Goal: Task Accomplishment & Management: Manage account settings

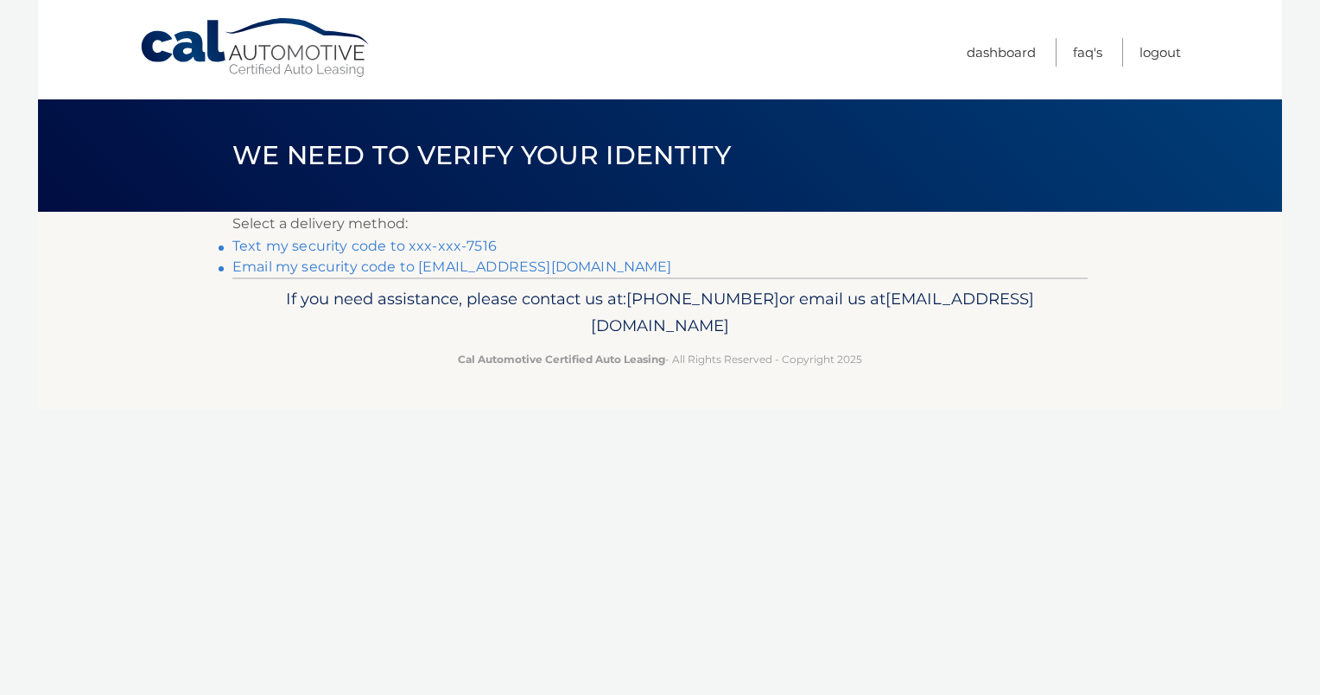
click at [347, 245] on link "Text my security code to xxx-xxx-7516" at bounding box center [364, 246] width 264 height 16
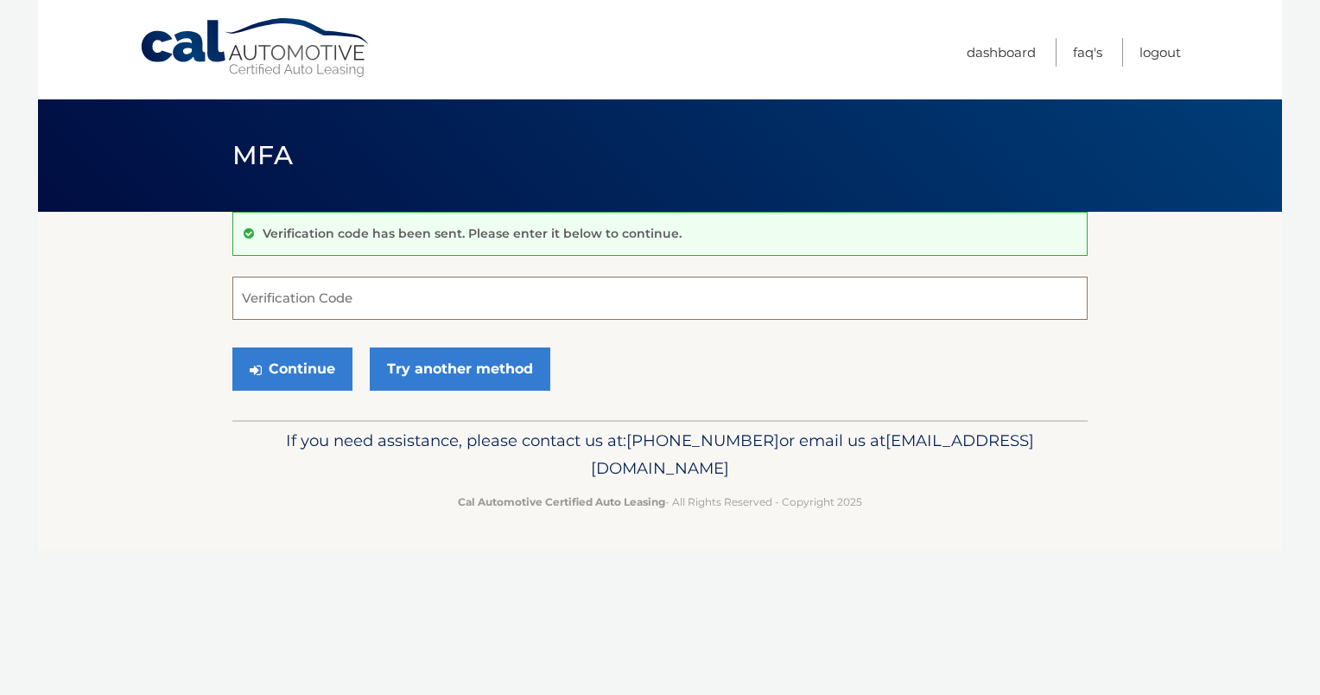
click at [363, 297] on input "Verification Code" at bounding box center [659, 298] width 855 height 43
type input "922905"
click at [306, 372] on button "Continue" at bounding box center [292, 368] width 120 height 43
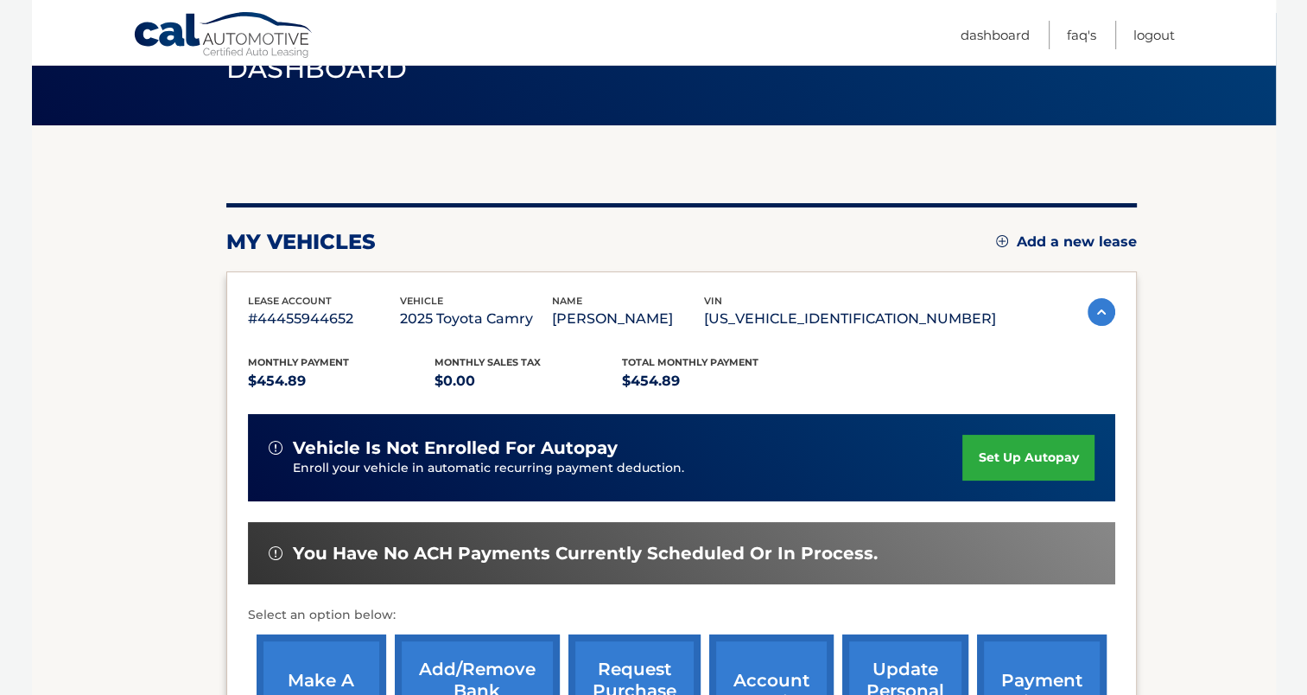
scroll to position [173, 0]
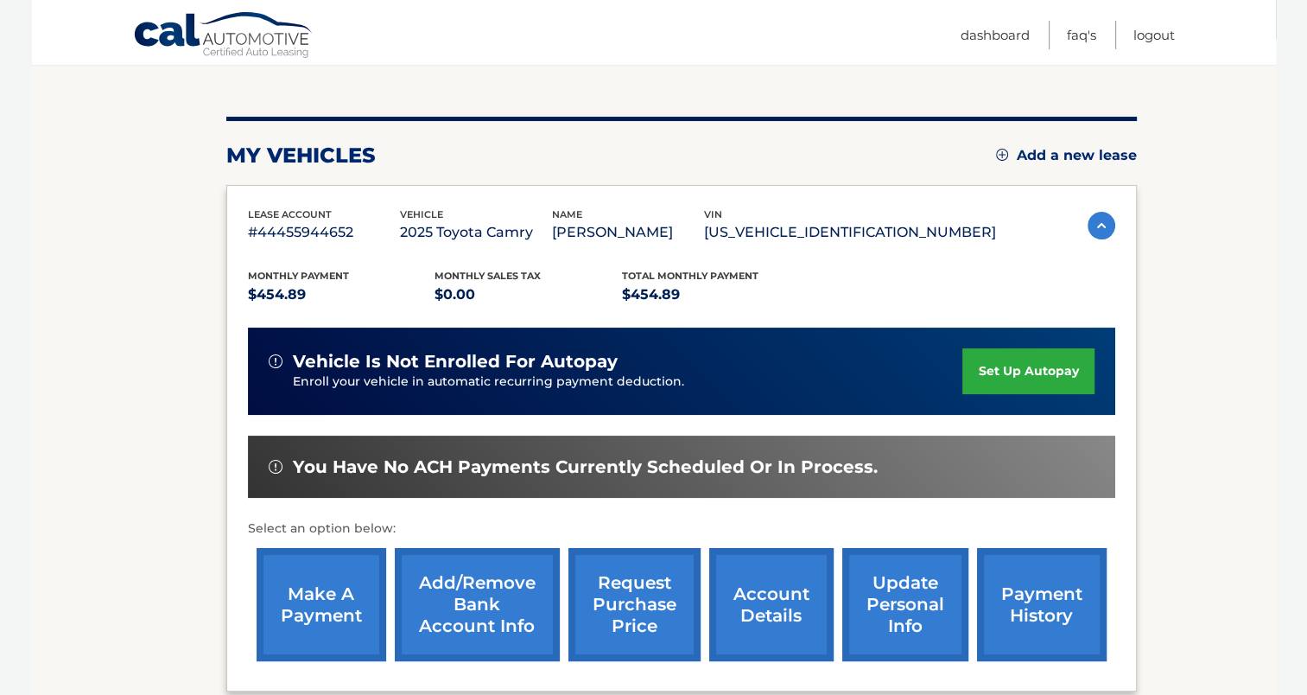
click at [1008, 366] on link "set up autopay" at bounding box center [1028, 371] width 131 height 46
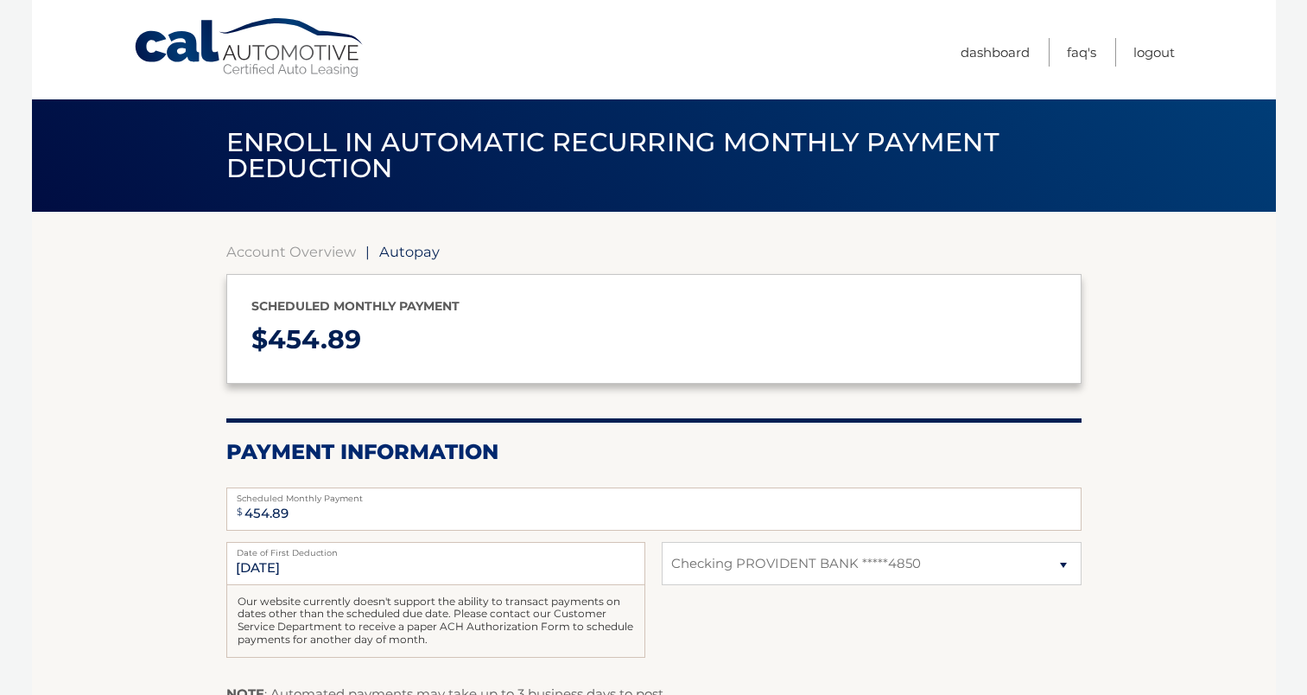
select select "MmMxMWE1NjgtODg5MS00MGU2LThiZWEtMmIxMzAzZWNiOWFj"
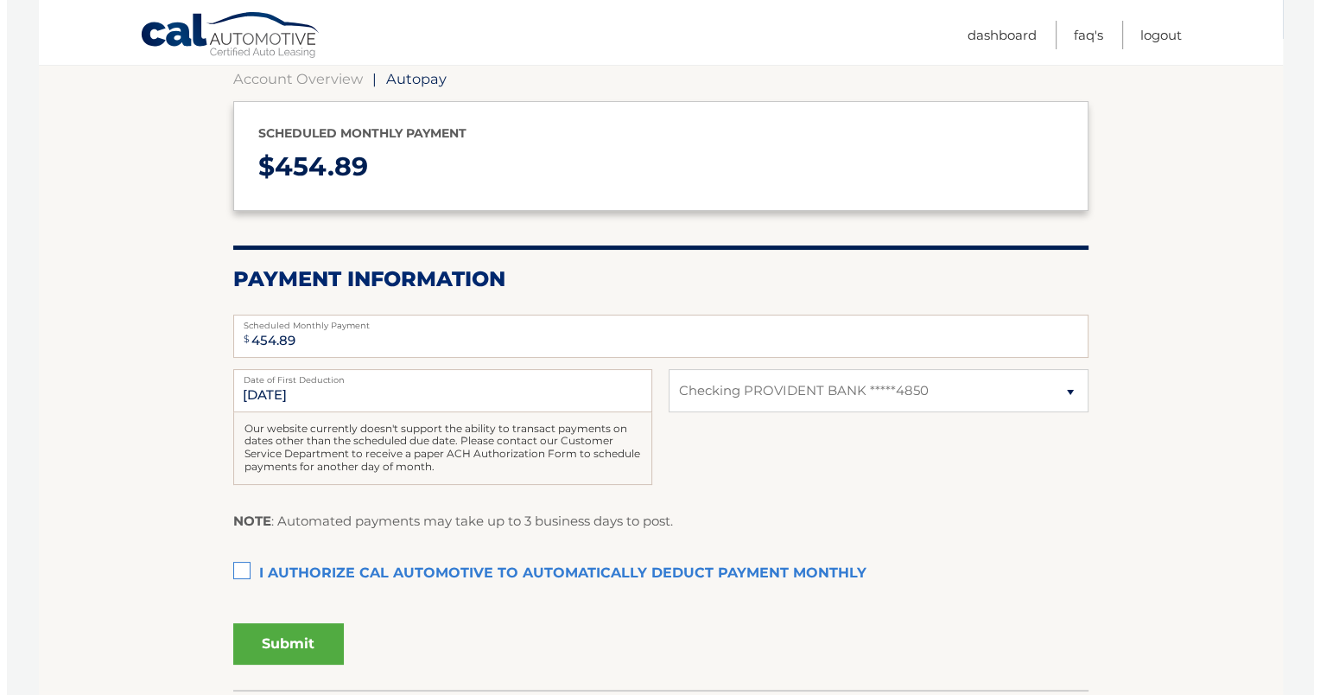
scroll to position [259, 0]
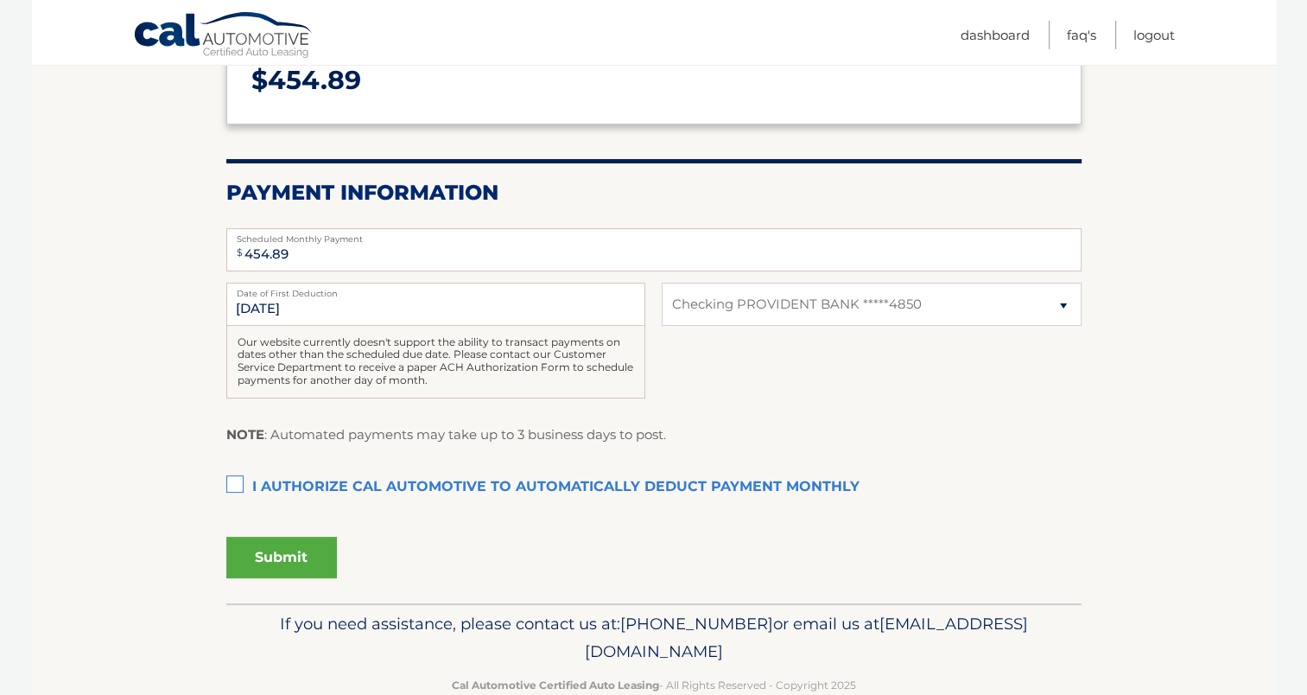
click at [232, 484] on label "I authorize cal automotive to automatically deduct payment monthly This checkbo…" at bounding box center [653, 487] width 855 height 35
click at [0, 0] on input "I authorize cal automotive to automatically deduct payment monthly This checkbo…" at bounding box center [0, 0] width 0 height 0
click at [270, 555] on button "Submit" at bounding box center [281, 557] width 111 height 41
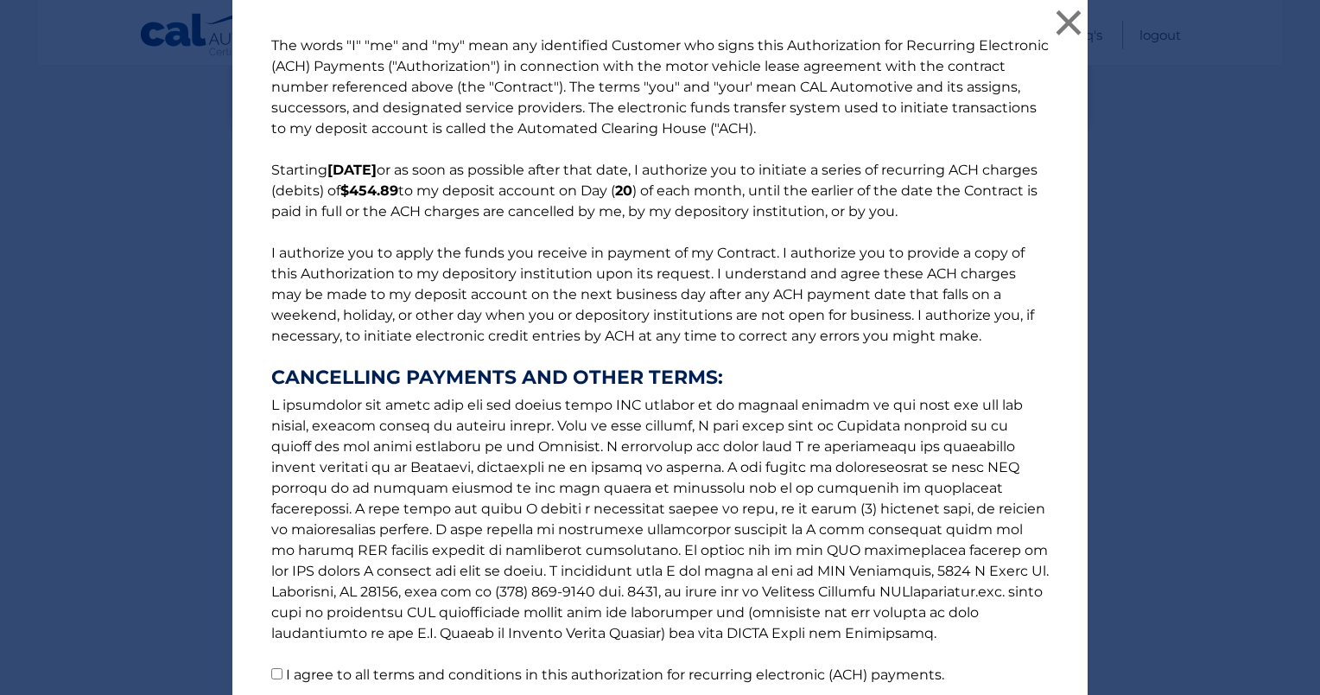
scroll to position [142, 0]
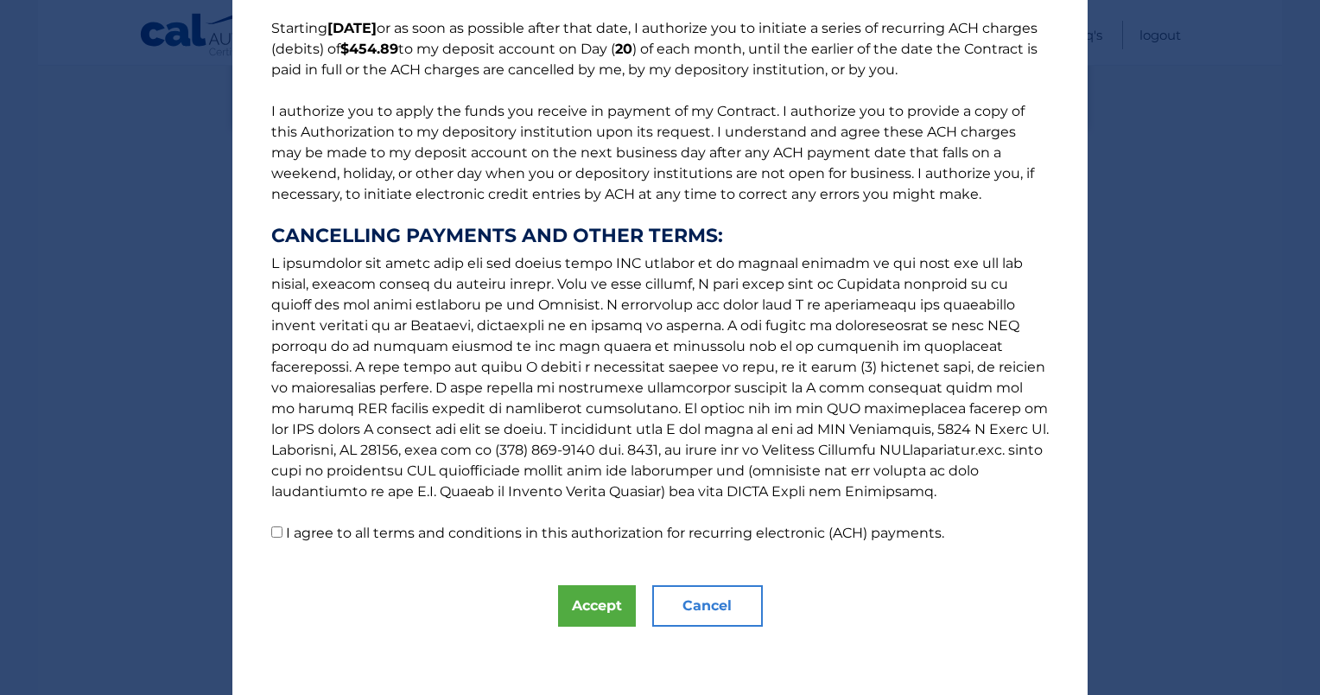
click at [271, 533] on input "I agree to all terms and conditions in this authorization for recurring electro…" at bounding box center [276, 531] width 11 height 11
checkbox input "true"
click at [598, 608] on button "Accept" at bounding box center [597, 605] width 78 height 41
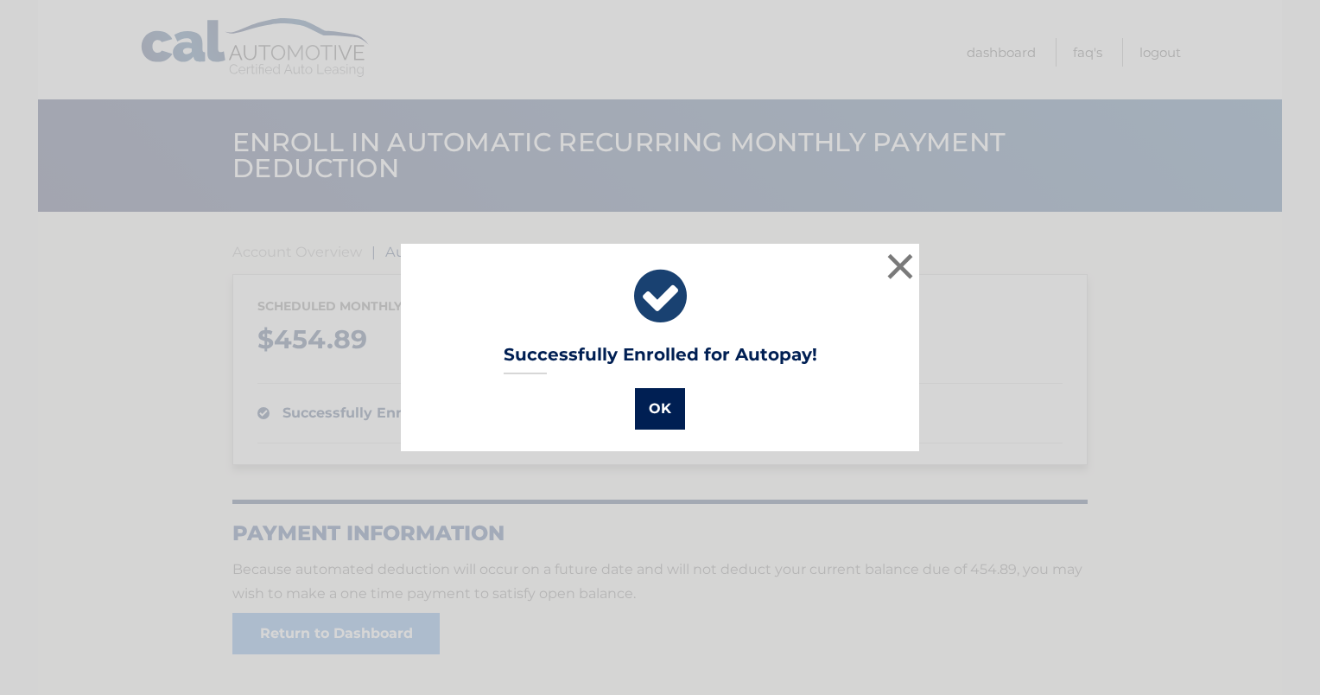
click at [664, 411] on button "OK" at bounding box center [660, 408] width 50 height 41
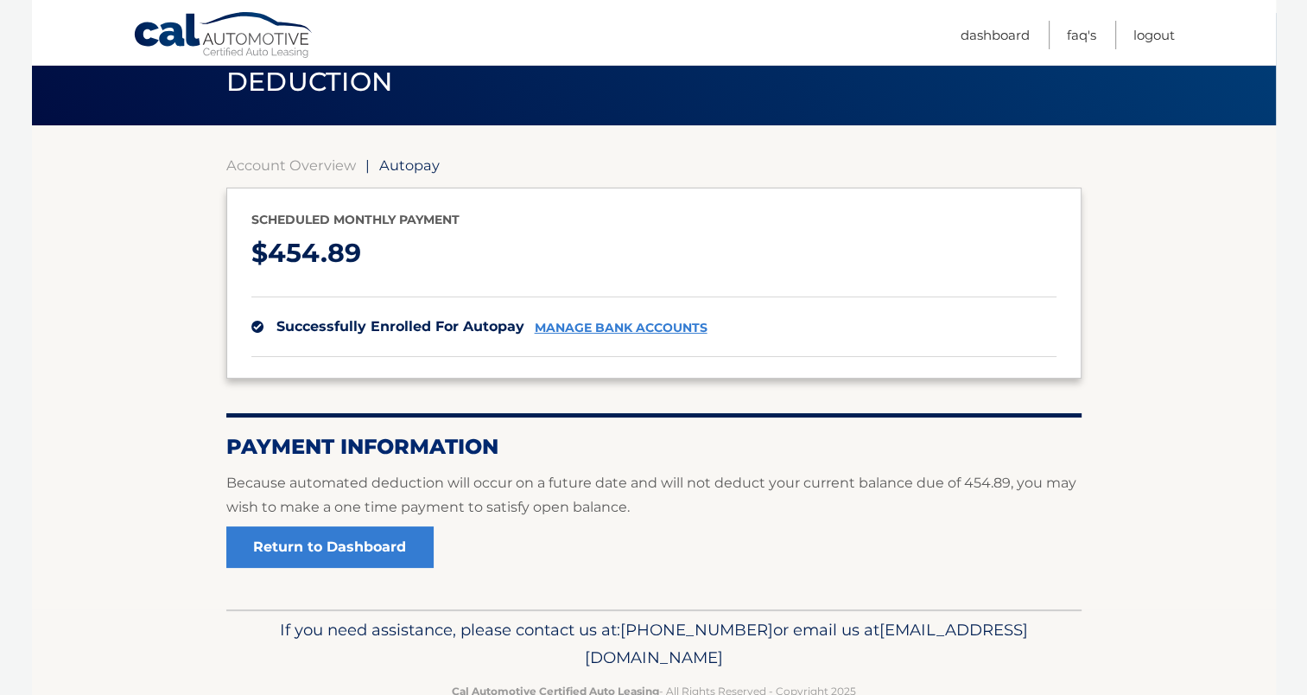
scroll to position [130, 0]
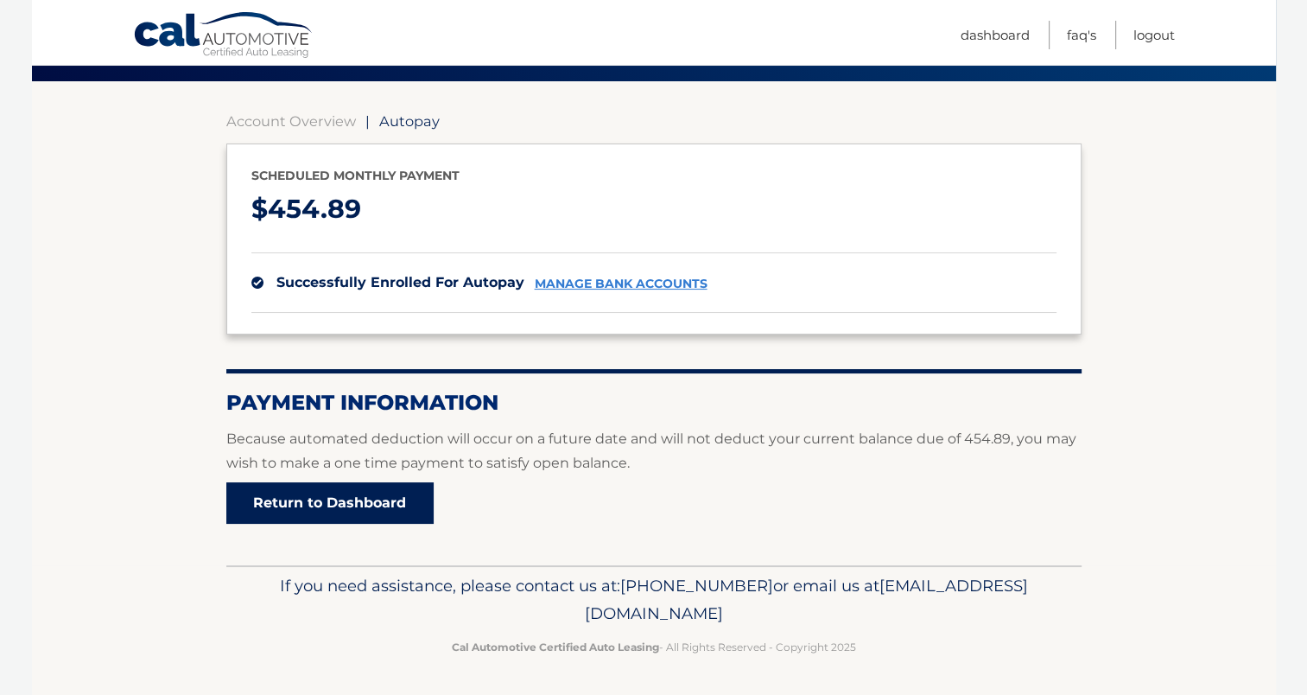
click at [357, 502] on link "Return to Dashboard" at bounding box center [329, 502] width 207 height 41
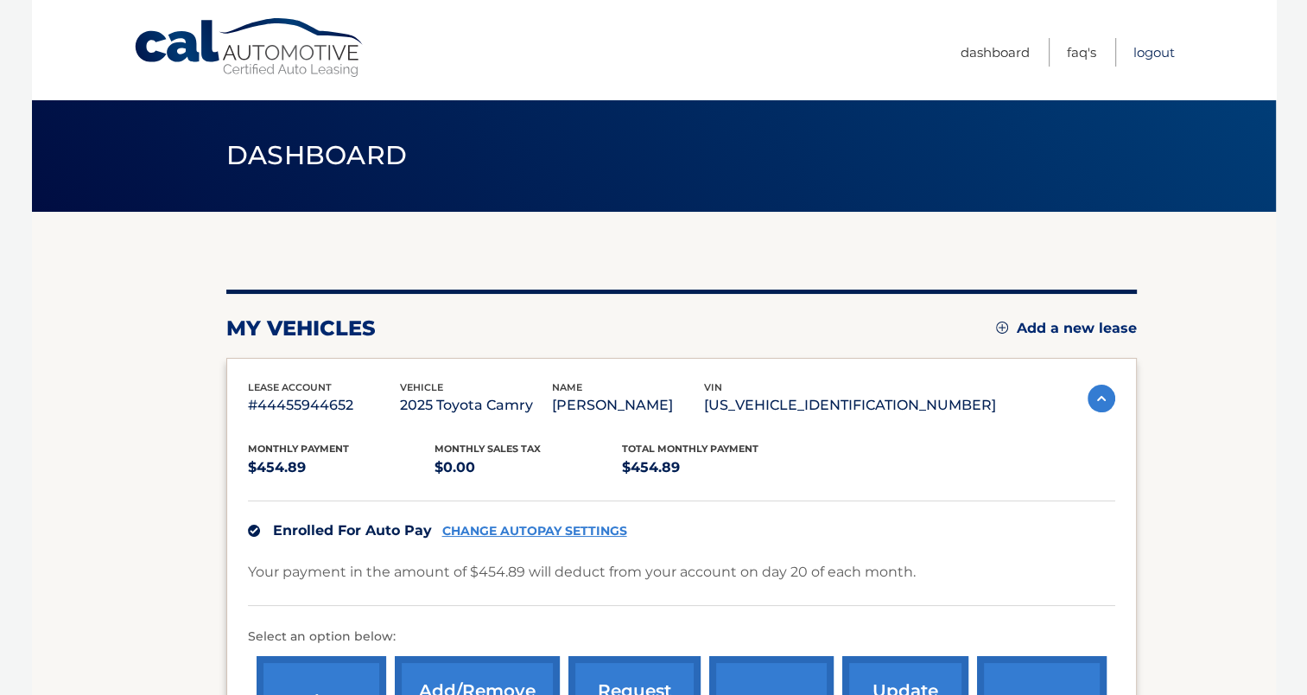
click at [1154, 53] on link "Logout" at bounding box center [1154, 52] width 41 height 29
